Goal: Information Seeking & Learning: Learn about a topic

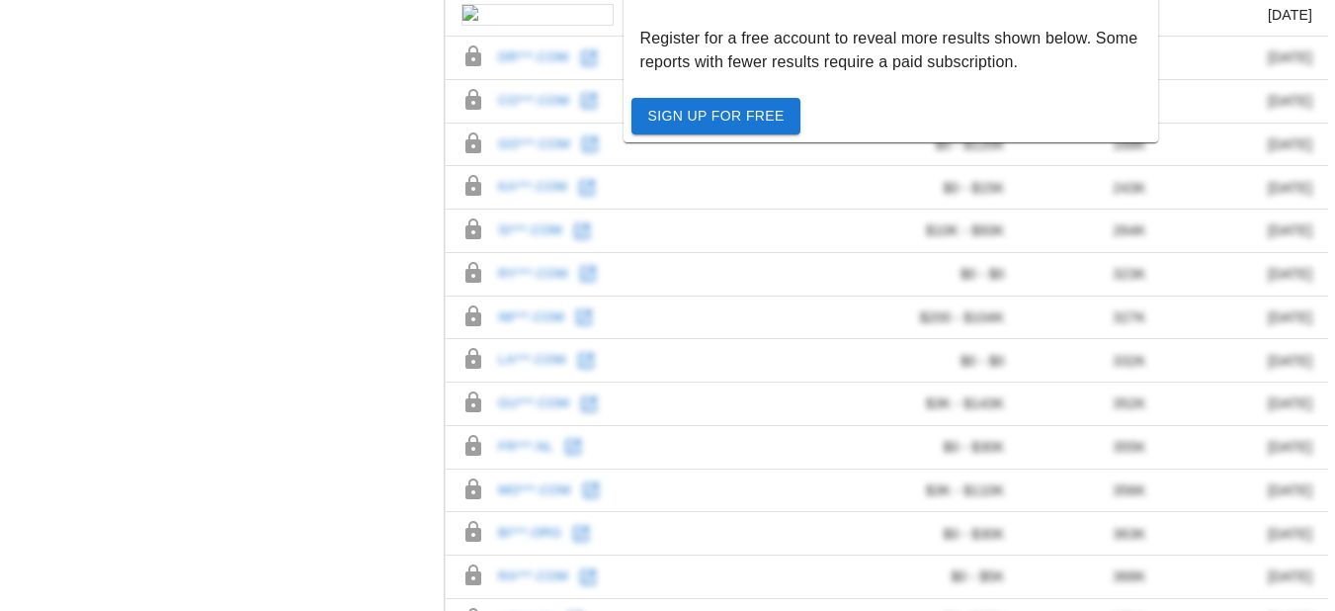
scroll to position [1427, 0]
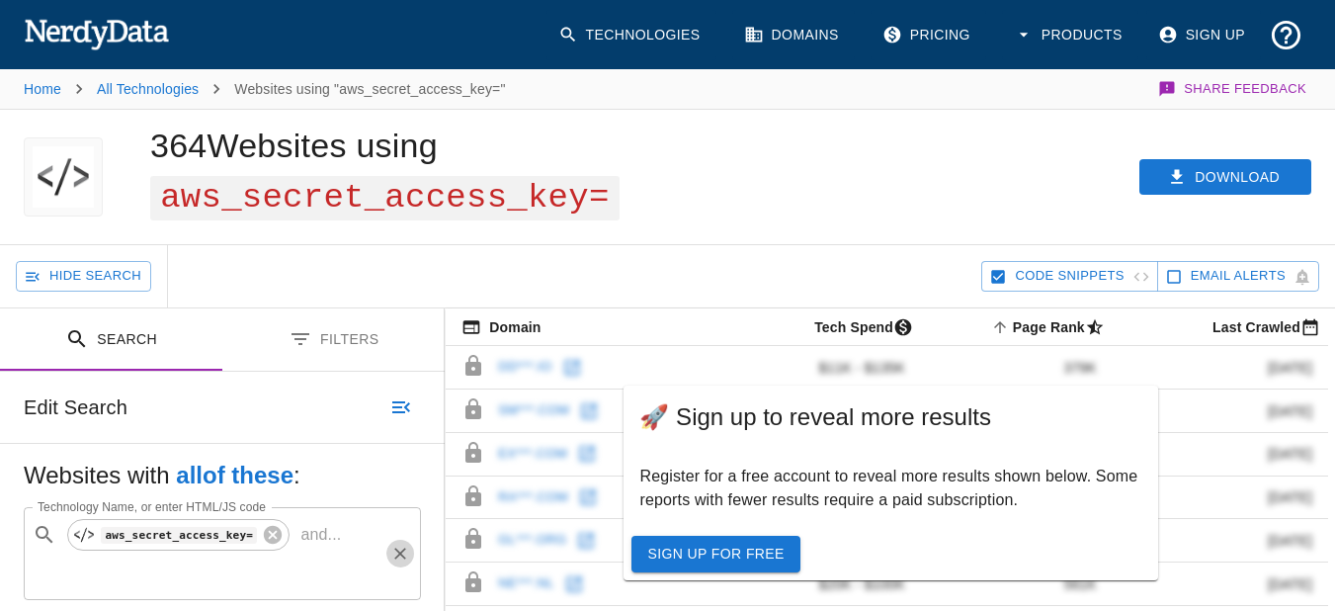
click at [404, 544] on icon "Clear" at bounding box center [400, 554] width 20 height 20
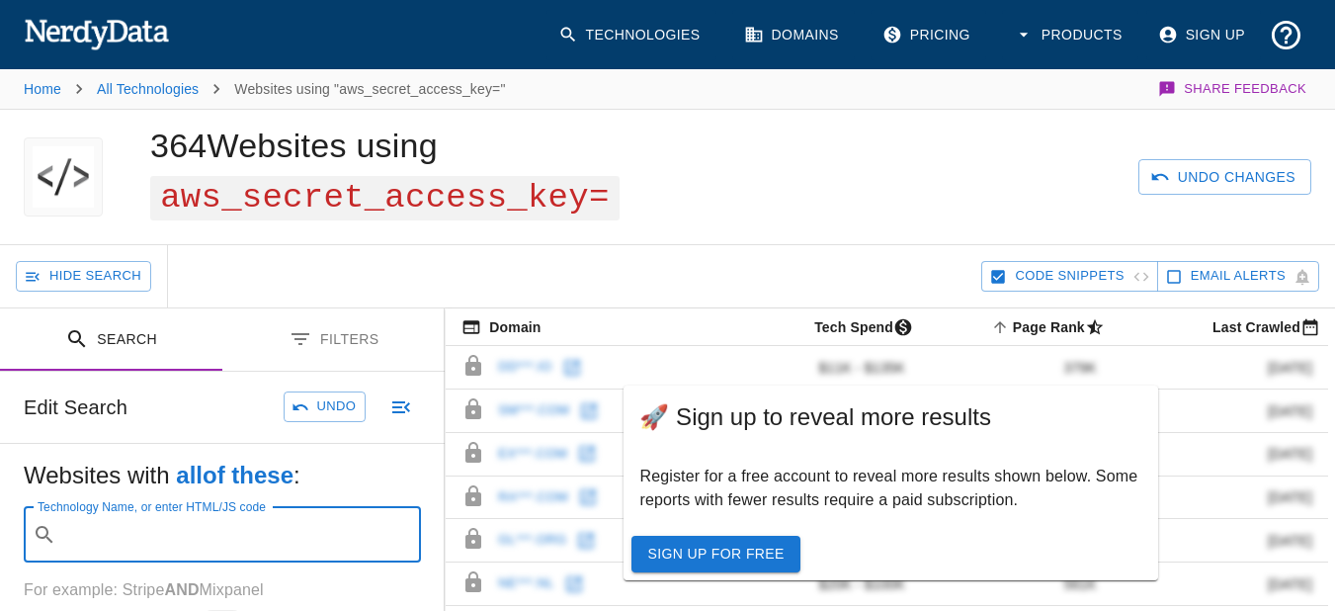
scroll to position [494, 0]
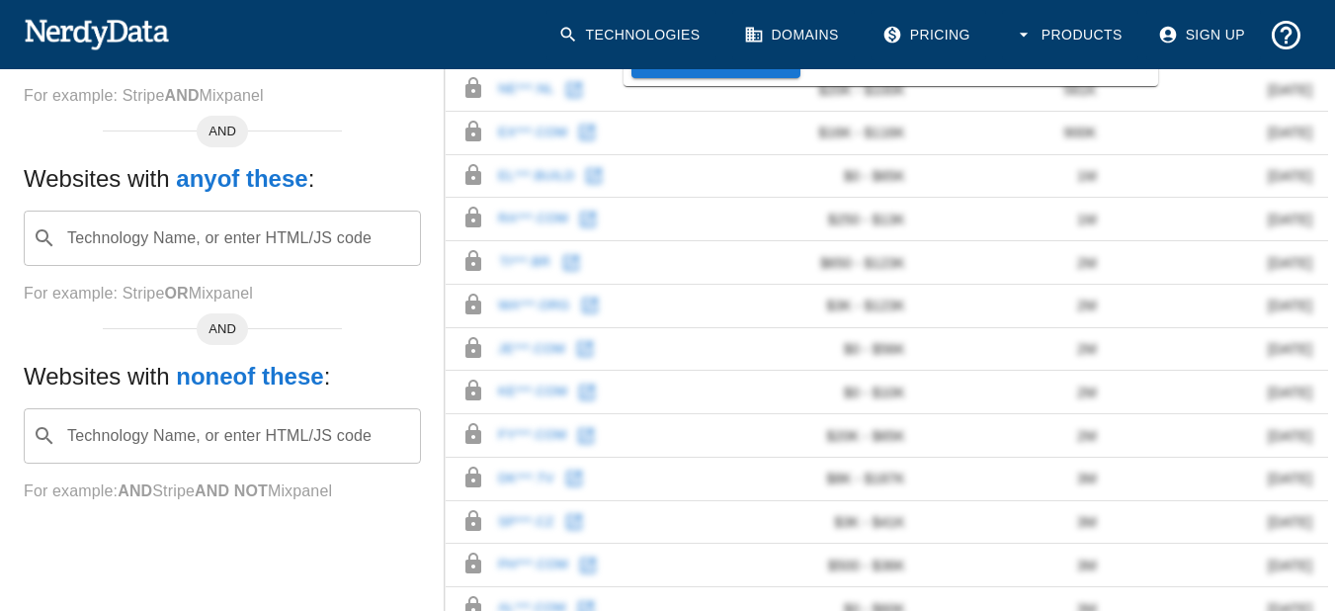
click at [393, 238] on input "Technology Name, or enter HTML/JS code" at bounding box center [238, 238] width 348 height 38
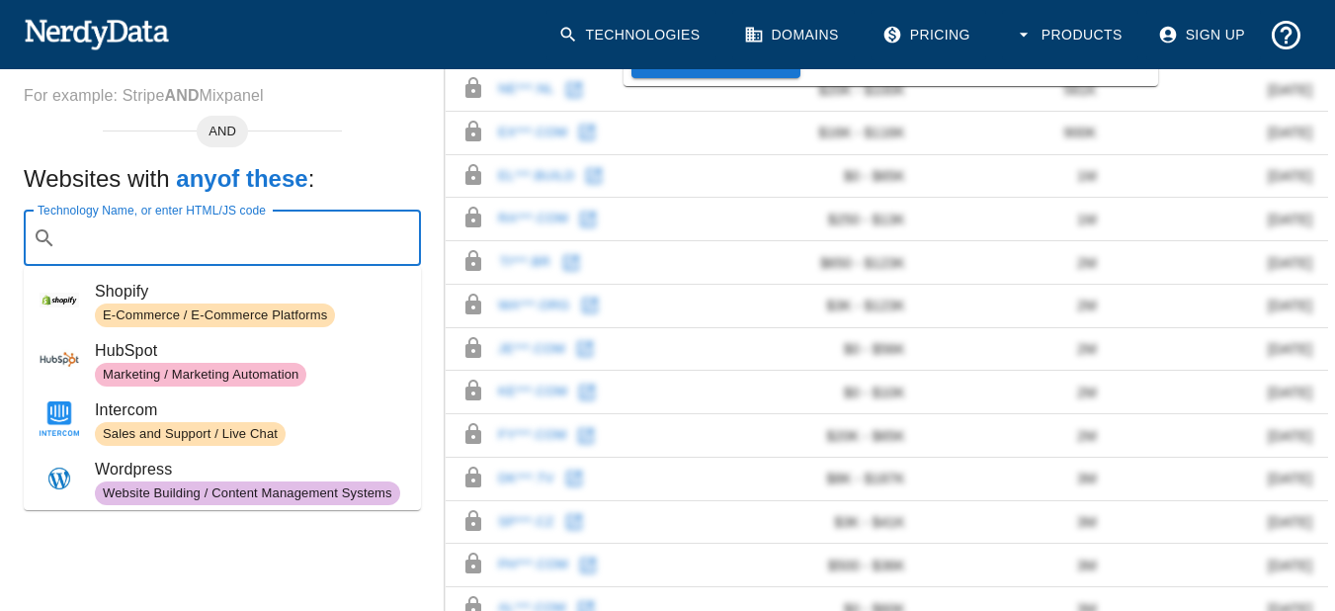
click at [410, 152] on div "Websites with all of these : Technology Name, or enter HTML/JS code ​ Technolog…" at bounding box center [222, 250] width 445 height 601
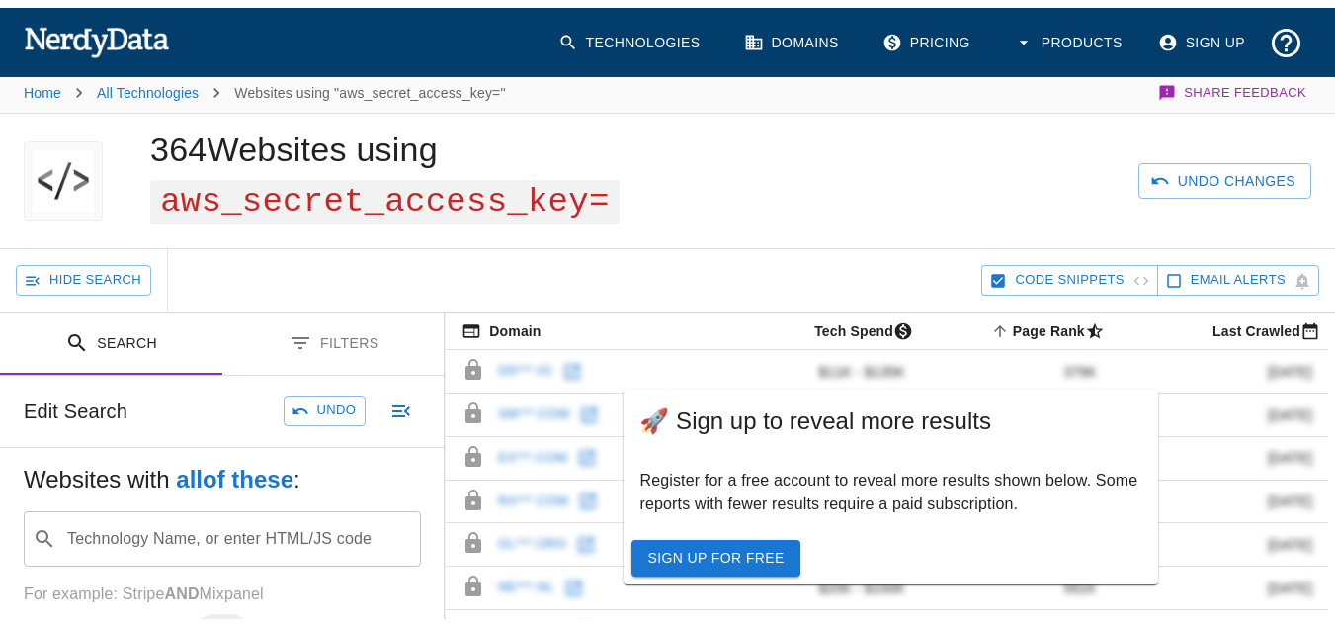
scroll to position [0, 0]
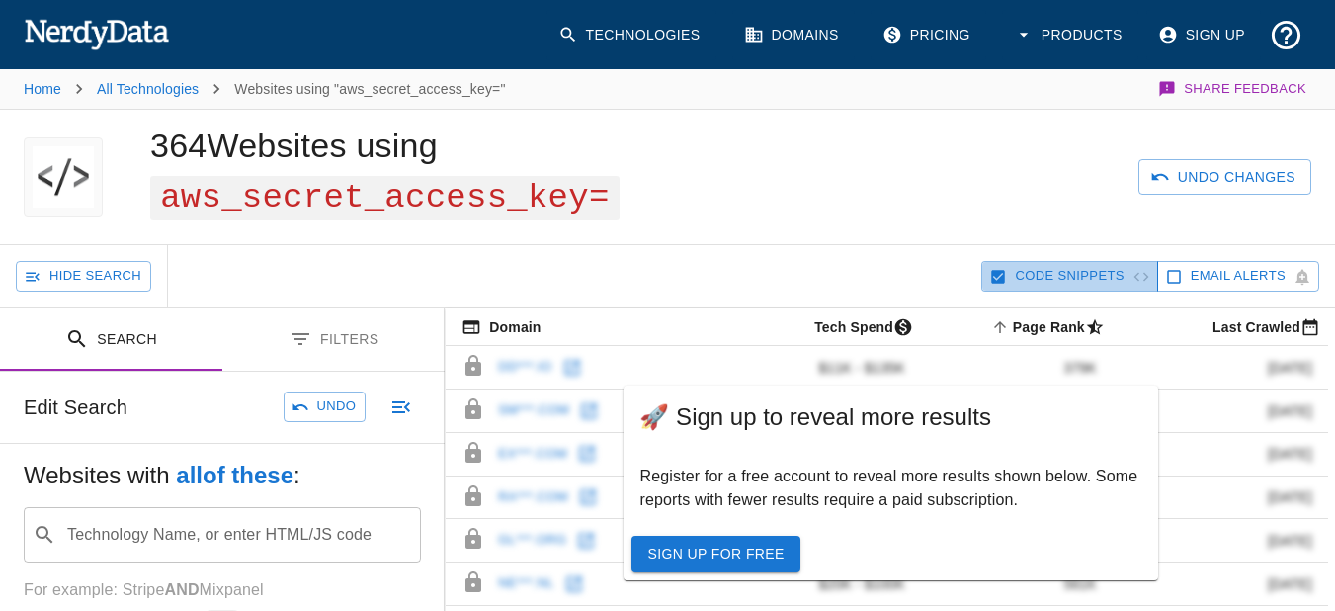
click at [995, 278] on icon "button" at bounding box center [998, 277] width 18 height 18
click at [62, 38] on img at bounding box center [96, 34] width 145 height 40
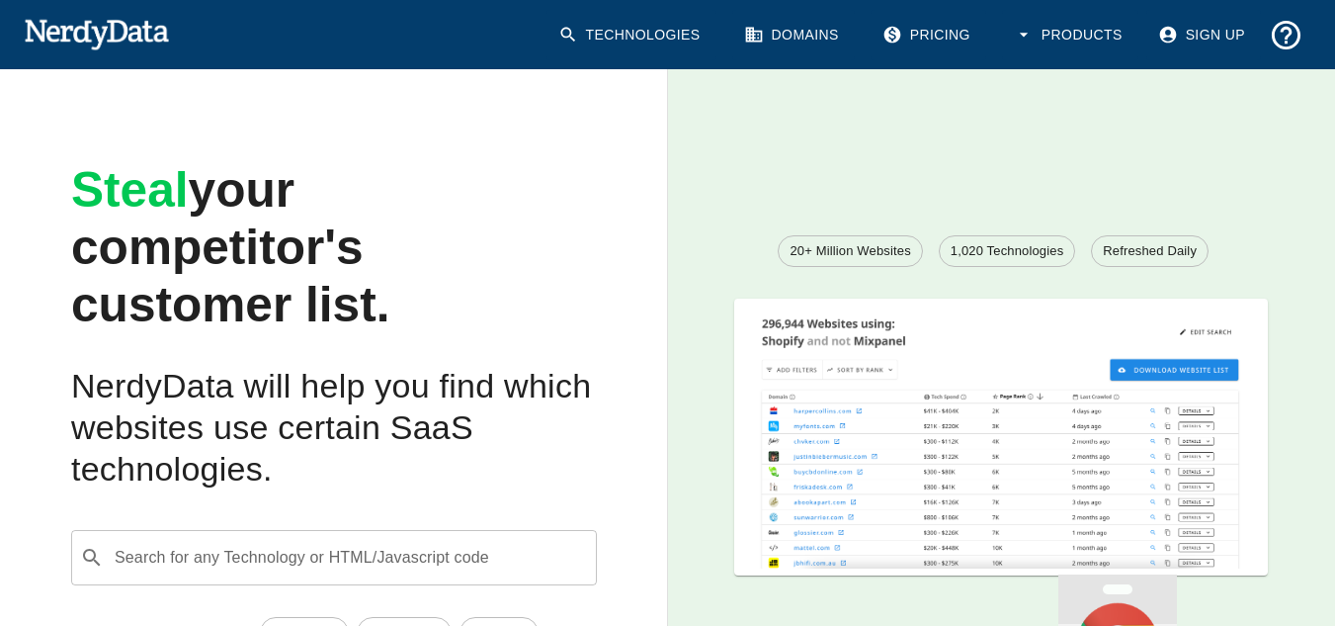
click at [922, 31] on link "Pricing" at bounding box center [929, 35] width 116 height 50
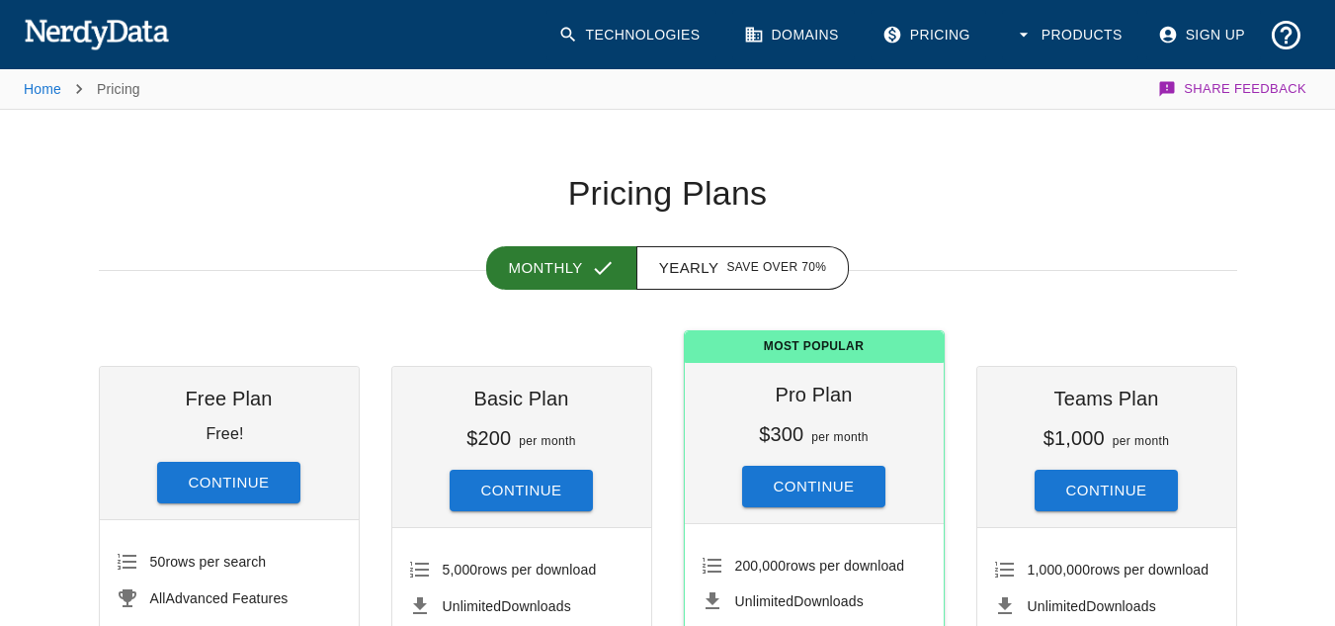
click at [817, 27] on link "Domains" at bounding box center [793, 35] width 123 height 50
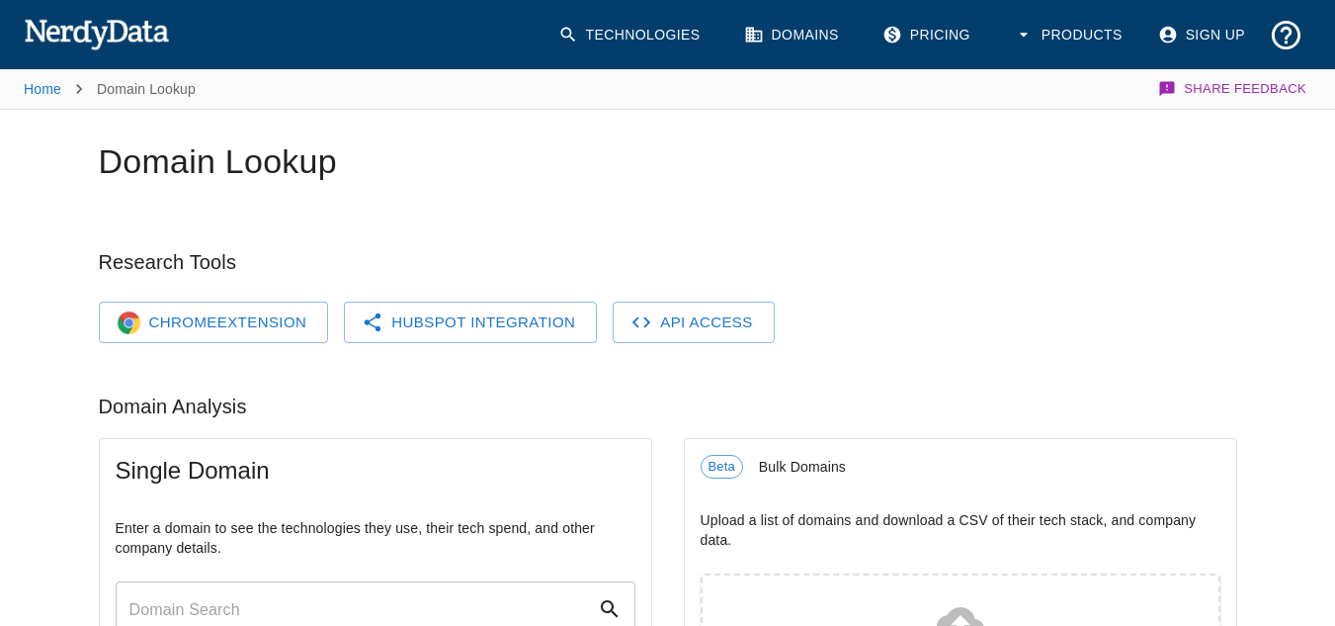
click at [631, 35] on link "Technologies" at bounding box center [631, 35] width 170 height 50
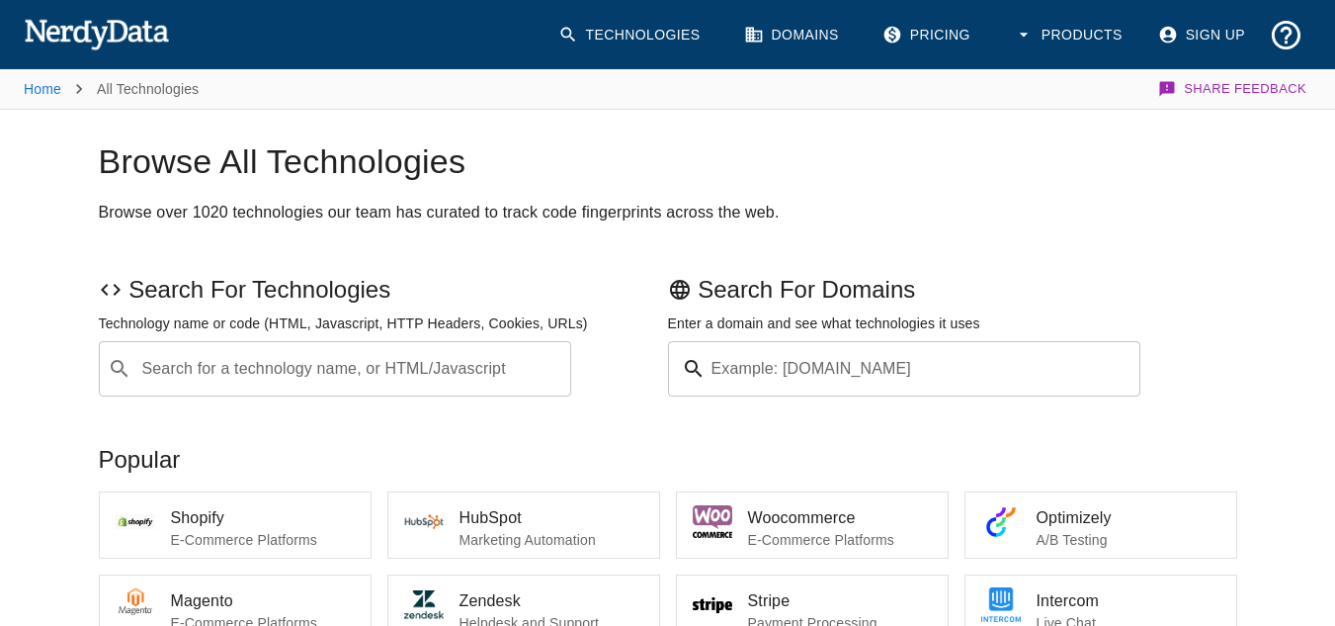
click at [113, 31] on img at bounding box center [96, 34] width 145 height 40
